Goal: Communication & Community: Ask a question

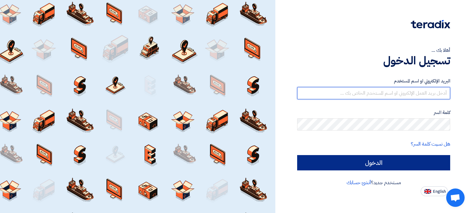
type input "[EMAIL_ADDRESS][DOMAIN_NAME]"
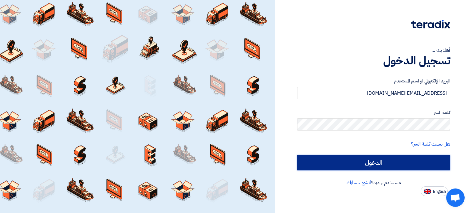
click at [392, 160] on input "الدخول" at bounding box center [373, 162] width 153 height 15
type input "Sign in"
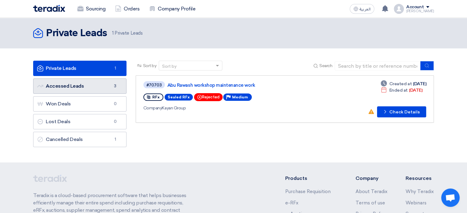
click at [75, 84] on link "Accessed Leads Accessed Leads 3" at bounding box center [79, 86] width 93 height 15
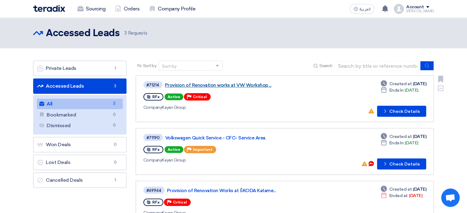
click at [192, 84] on link "Provision of Renovation works at VW Workshop ..." at bounding box center [241, 86] width 153 height 6
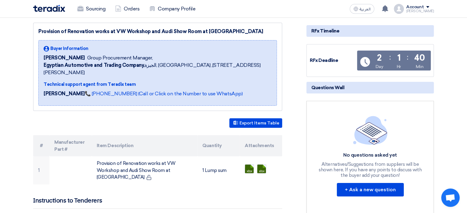
scroll to position [84, 0]
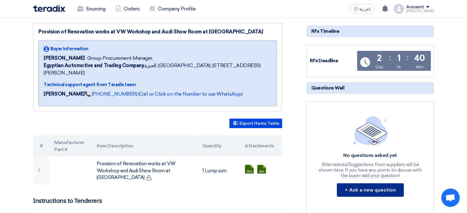
click at [370, 191] on button "+ Ask a new question" at bounding box center [370, 191] width 67 height 14
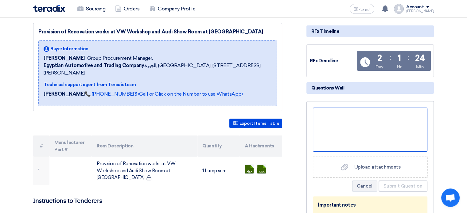
click at [361, 125] on div at bounding box center [370, 130] width 114 height 44
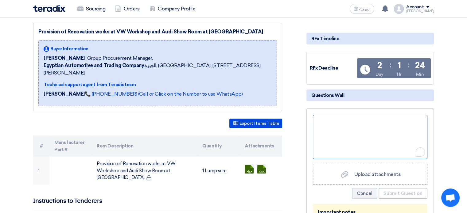
scroll to position [91, 0]
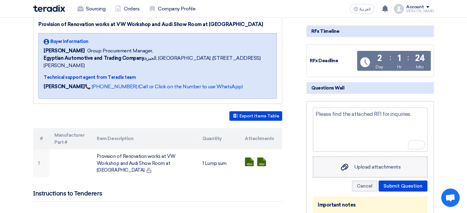
click at [375, 166] on span "Upload attachments" at bounding box center [377, 167] width 46 height 6
click at [0, 0] on input "Upload attachments Upload attachments" at bounding box center [0, 0] width 0 height 0
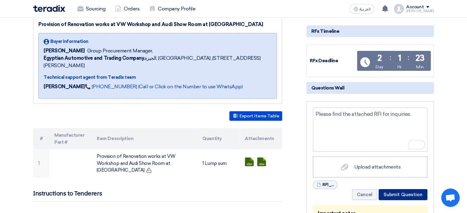
click at [397, 191] on button "Submit Question" at bounding box center [402, 194] width 49 height 11
